Goal: Task Accomplishment & Management: Use online tool/utility

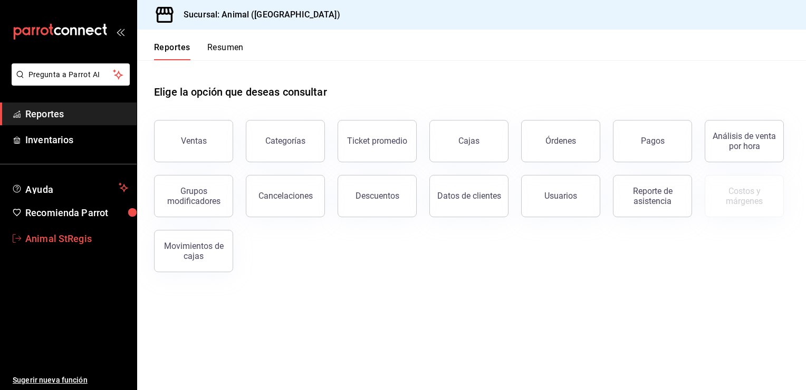
click at [42, 242] on span "Animal StRegis" at bounding box center [76, 238] width 103 height 14
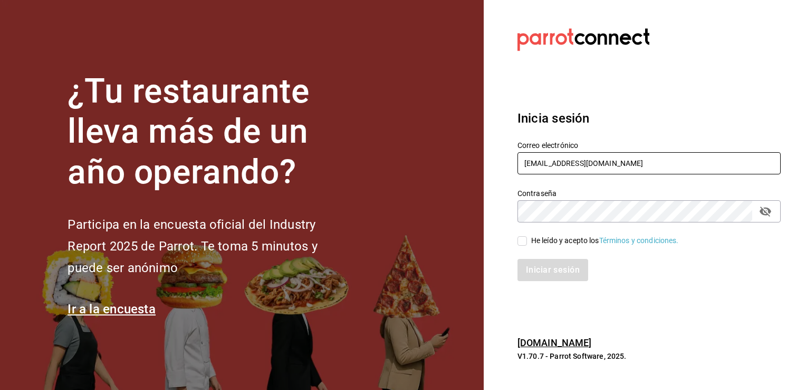
click at [679, 166] on input "[EMAIL_ADDRESS][DOMAIN_NAME]" at bounding box center [649, 163] width 263 height 22
type input "[EMAIL_ADDRESS][DOMAIN_NAME]"
click at [524, 243] on input "He leído y acepto los Términos y condiciones." at bounding box center [523, 241] width 10 height 10
checkbox input "true"
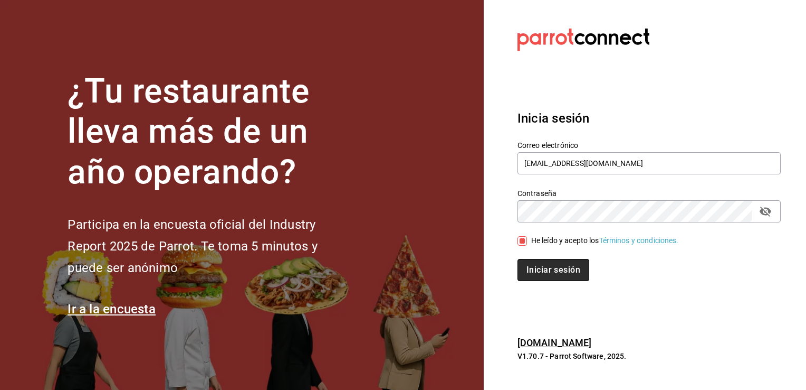
click at [553, 268] on button "Iniciar sesión" at bounding box center [554, 270] width 72 height 22
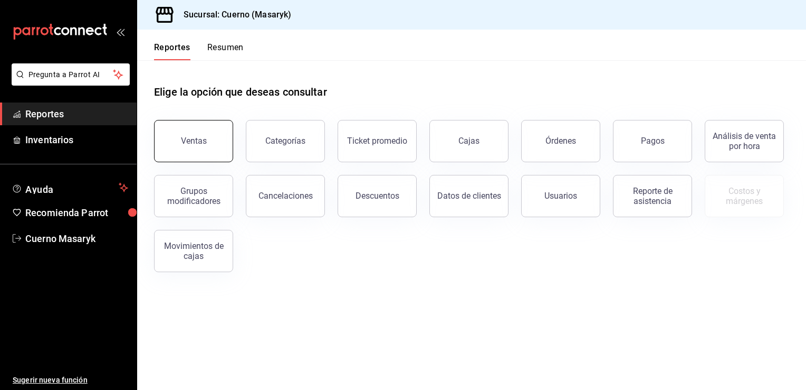
click at [210, 136] on button "Ventas" at bounding box center [193, 141] width 79 height 42
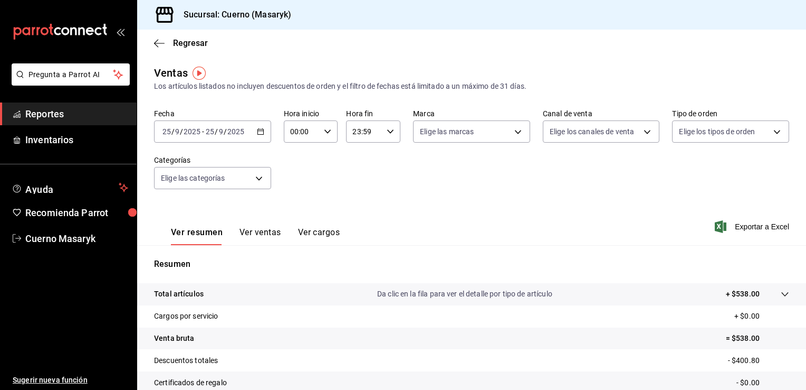
click at [260, 133] on icon "button" at bounding box center [260, 131] width 7 height 7
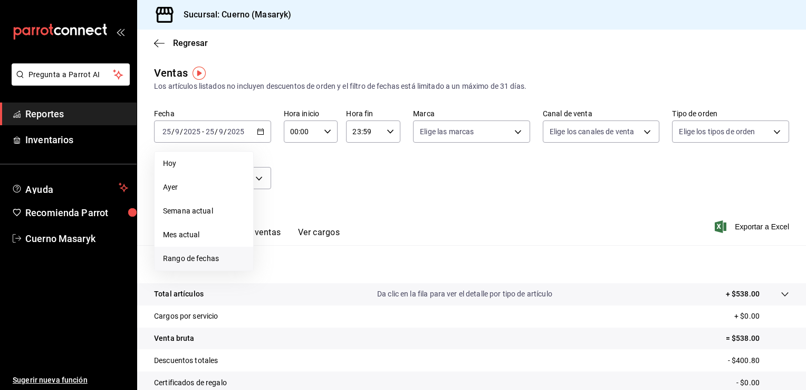
click at [220, 258] on span "Rango de fechas" at bounding box center [204, 258] width 82 height 11
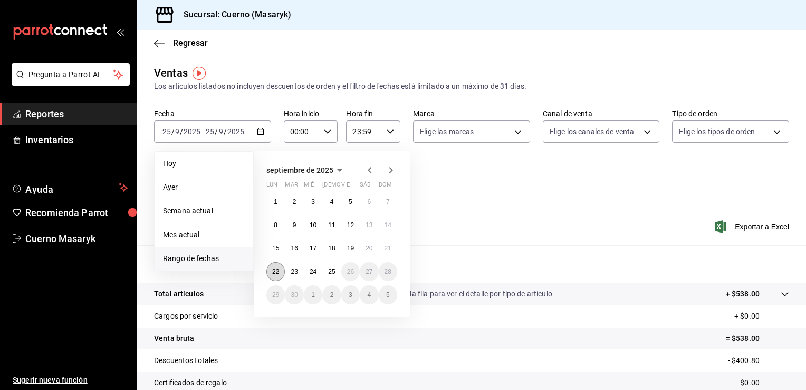
click at [276, 271] on abbr "22" at bounding box center [275, 271] width 7 height 7
click at [336, 271] on button "25" at bounding box center [331, 271] width 18 height 19
click at [277, 272] on abbr "22" at bounding box center [275, 271] width 7 height 7
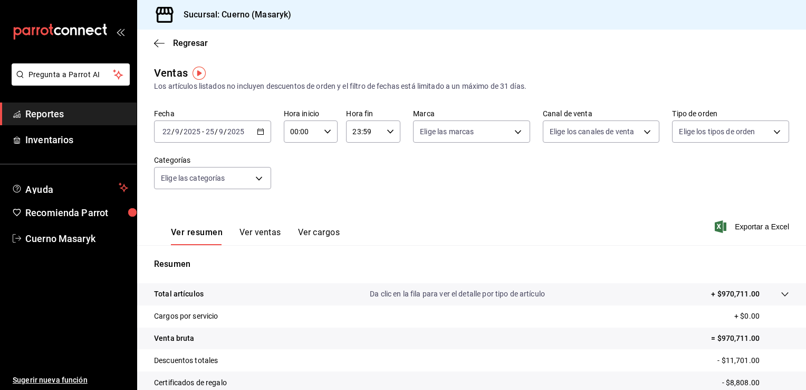
click at [320, 131] on div "00:00 Hora inicio" at bounding box center [311, 131] width 54 height 22
click at [295, 200] on span "05" at bounding box center [296, 200] width 10 height 8
type input "05:00"
click at [519, 134] on div at bounding box center [403, 195] width 806 height 390
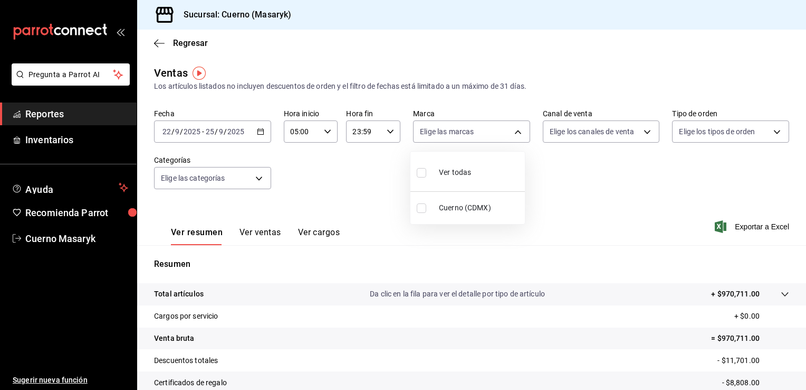
click at [519, 134] on body "Pregunta a Parrot AI Reportes Inventarios Ayuda Recomienda Parrot Cuerno Masary…" at bounding box center [403, 195] width 806 height 390
click at [487, 206] on span "Cuerno (CDMX)" at bounding box center [480, 207] width 82 height 11
type input "4ea0d660-02b3-4785-bb88-48b5ef6e196c"
checkbox input "true"
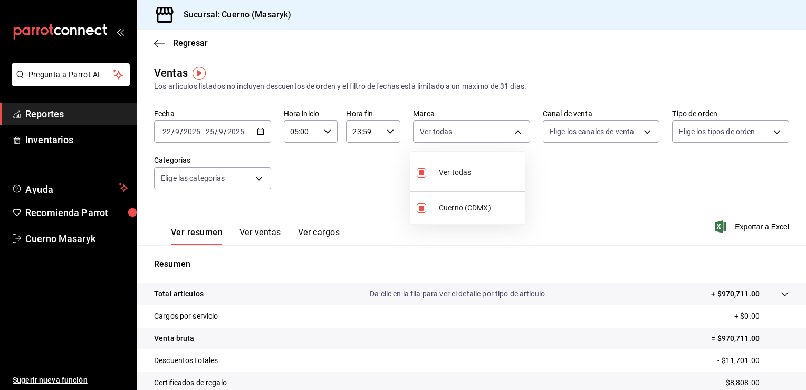
click at [652, 130] on div at bounding box center [403, 195] width 806 height 390
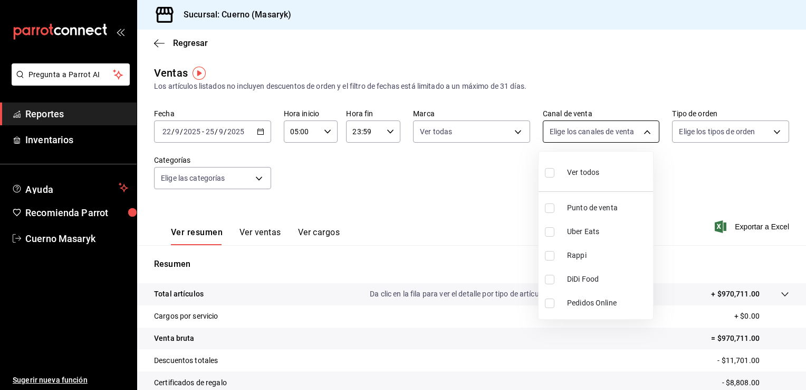
click at [644, 130] on body "Pregunta a Parrot AI Reportes Inventarios Ayuda Recomienda Parrot Cuerno Masary…" at bounding box center [403, 195] width 806 height 390
click at [616, 168] on li "Ver todos" at bounding box center [596, 171] width 115 height 31
type input "PARROT,UBER_EATS,RAPPI,DIDI_FOOD,ONLINE"
checkbox input "true"
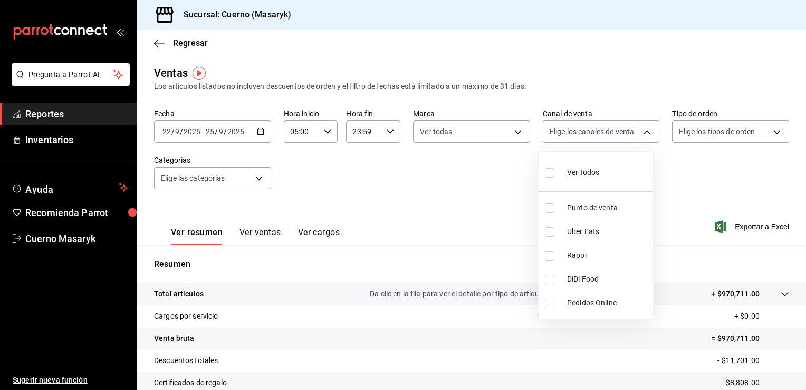
checkbox input "true"
click at [730, 124] on div at bounding box center [403, 195] width 806 height 390
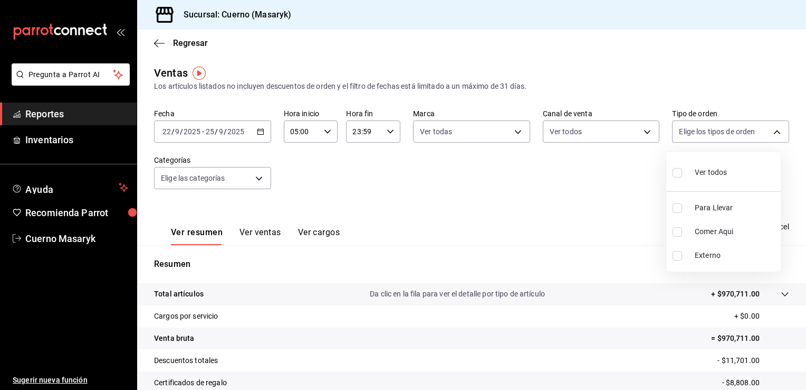
click at [730, 124] on body "Pregunta a Parrot AI Reportes Inventarios Ayuda Recomienda Parrot Cuerno Masary…" at bounding box center [403, 195] width 806 height 390
click at [726, 175] on span "Ver todos" at bounding box center [711, 172] width 32 height 11
type input "d8208262-291b-4595-bbfa-ed1e8660efdb,73ecdc8a-b505-4242-b24a-d5f1595b9b0a,EXTER…"
checkbox input "true"
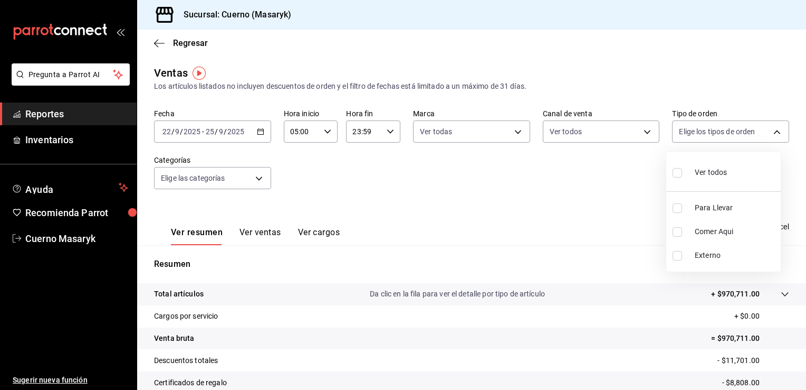
checkbox input "true"
click at [259, 178] on div at bounding box center [403, 195] width 806 height 390
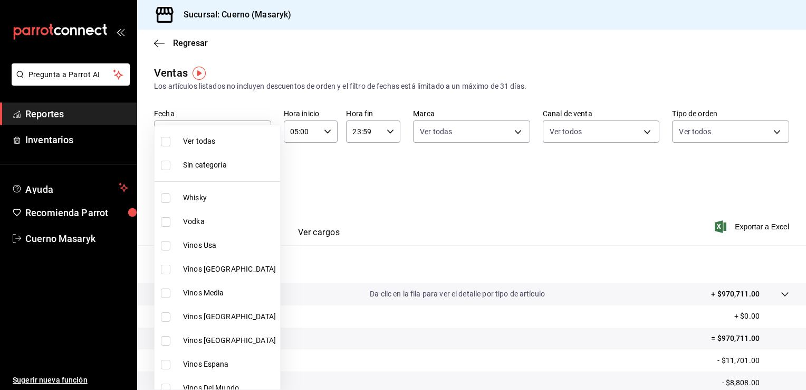
click at [259, 178] on body "Pregunta a Parrot AI Reportes Inventarios Ayuda Recomienda Parrot Cuerno Masary…" at bounding box center [403, 195] width 806 height 390
click at [239, 145] on span "Ver todas" at bounding box center [229, 141] width 93 height 11
type input "c67b51a2-384c-483e-a5be-40afd3eac247,ec1a4520-4a99-4810-921e-4abf40ebc8c6,cd2d5…"
checkbox input "true"
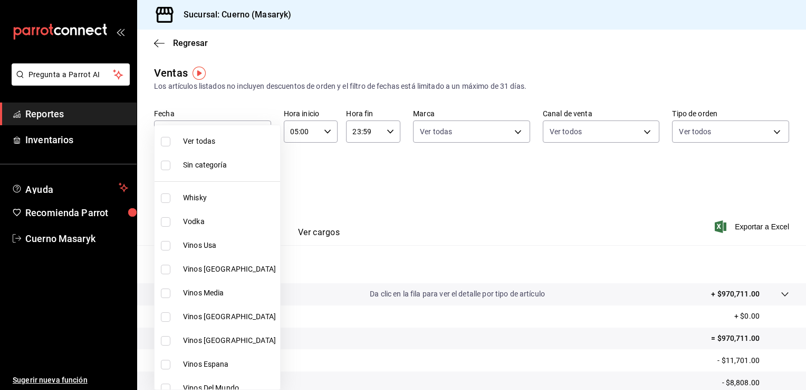
checkbox input "true"
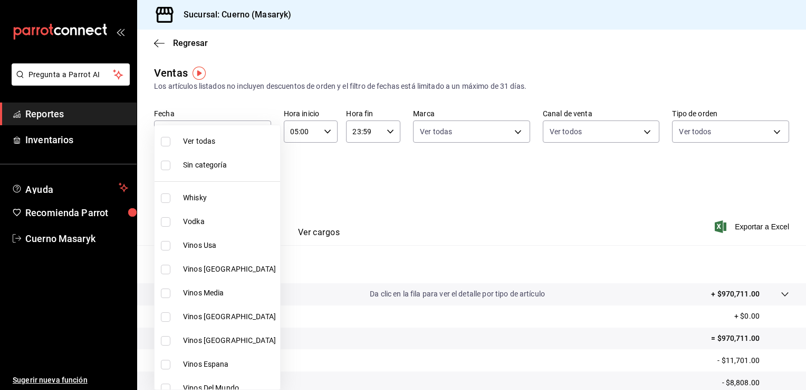
checkbox input "true"
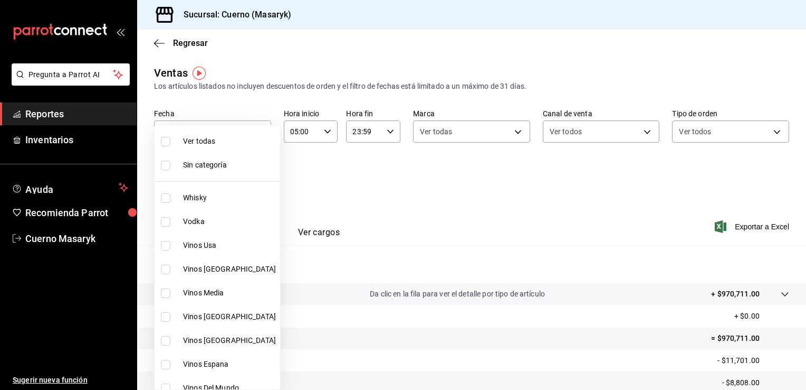
checkbox input "true"
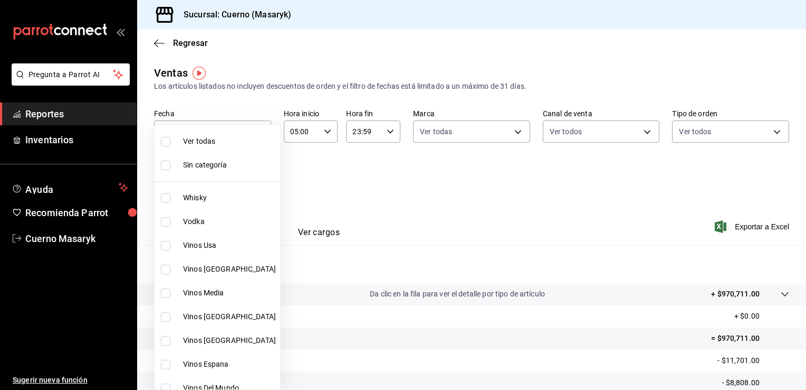
checkbox input "true"
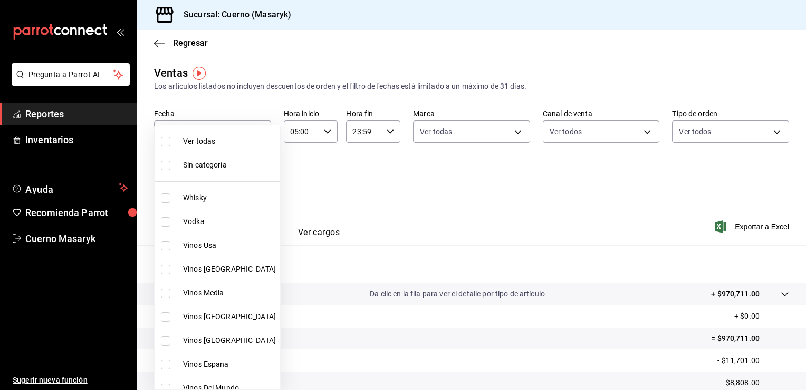
checkbox input "true"
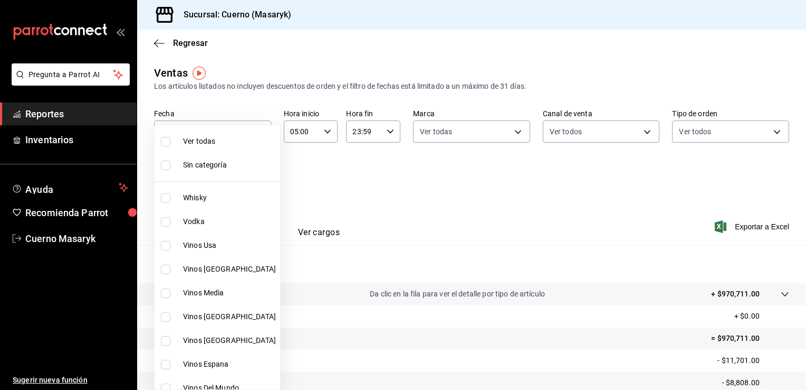
checkbox input "true"
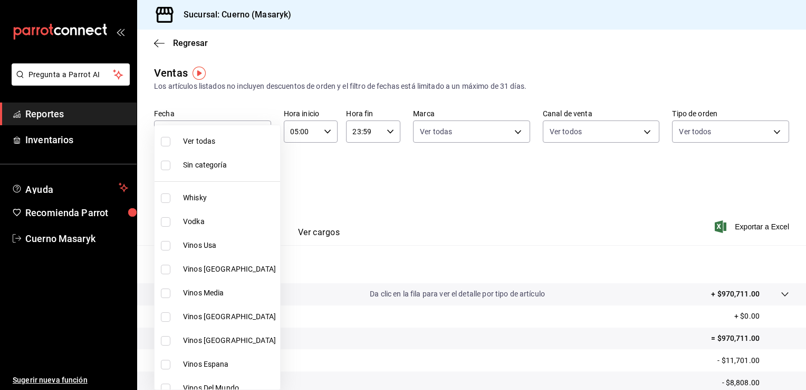
checkbox input "true"
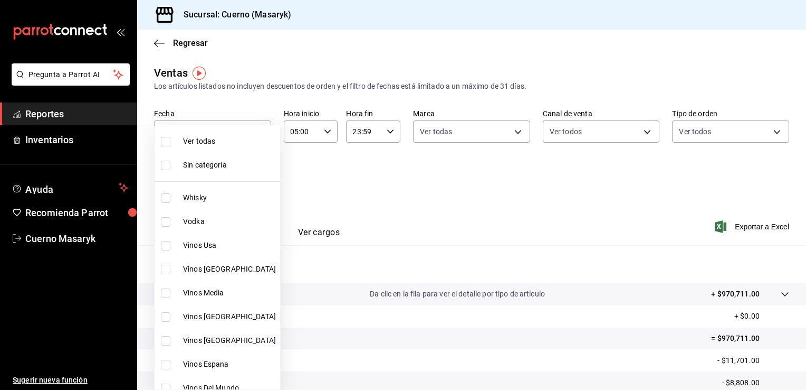
checkbox input "true"
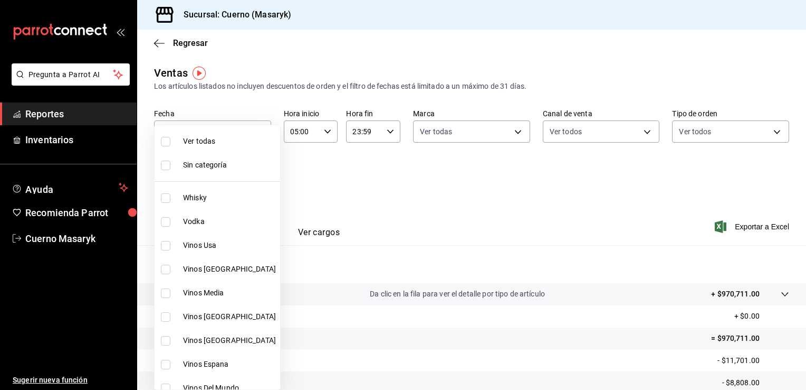
checkbox input "true"
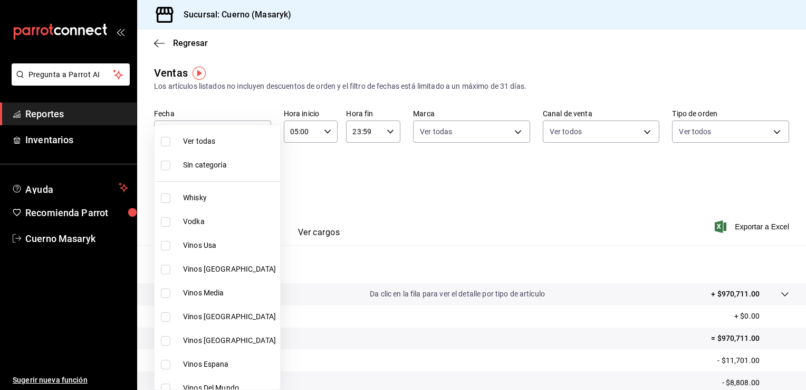
checkbox input "true"
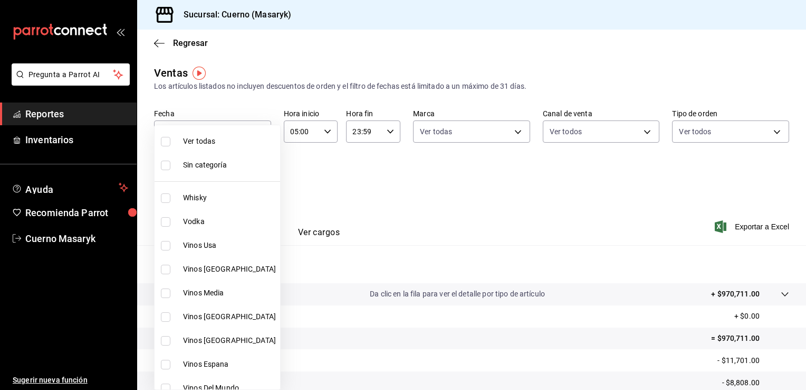
checkbox input "true"
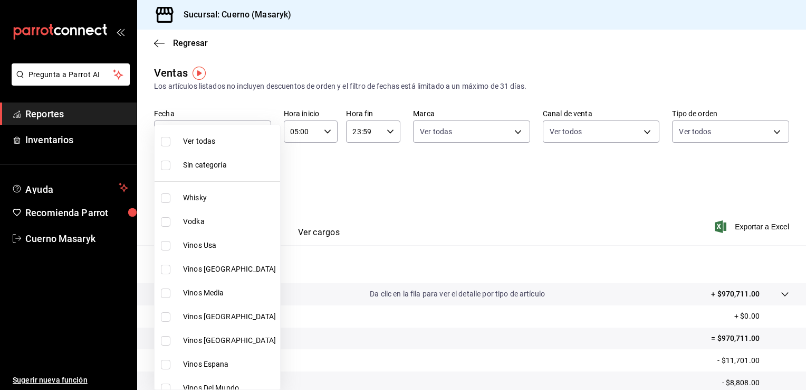
checkbox input "true"
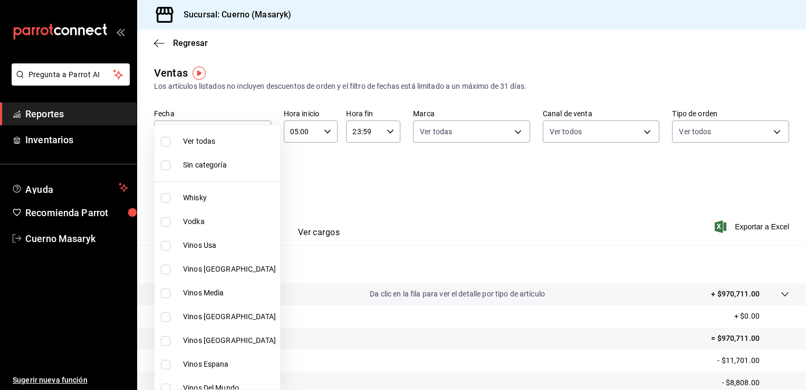
checkbox input "true"
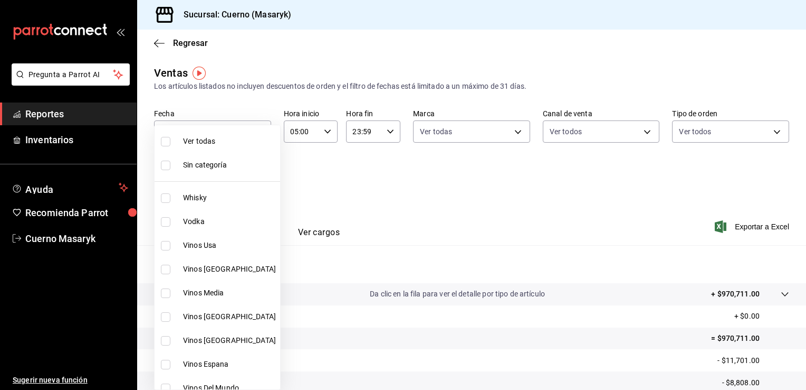
checkbox input "true"
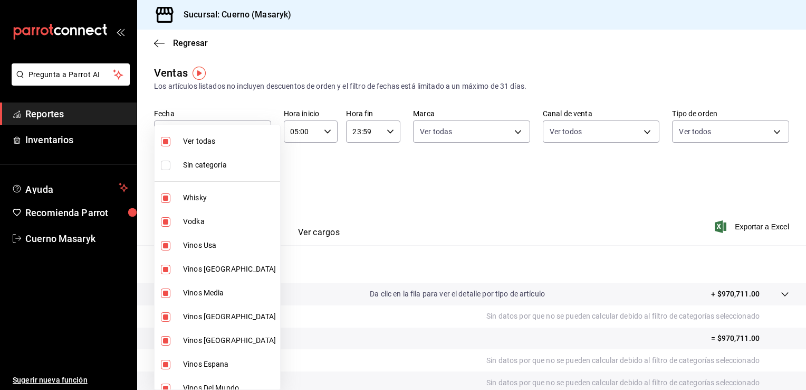
click at [506, 206] on div at bounding box center [403, 195] width 806 height 390
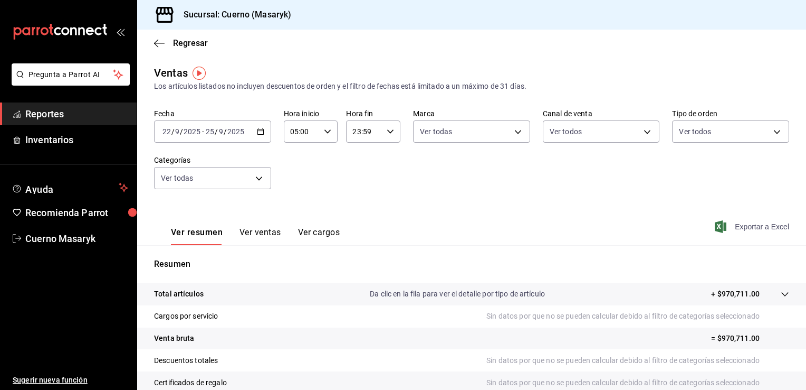
click at [746, 225] on span "Exportar a Excel" at bounding box center [753, 226] width 72 height 13
